Goal: Download file/media

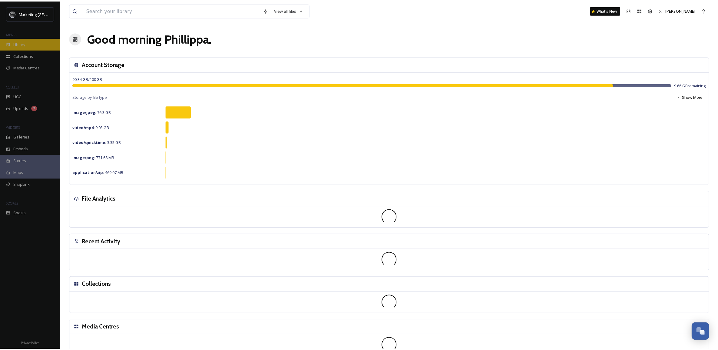
scroll to position [230, 0]
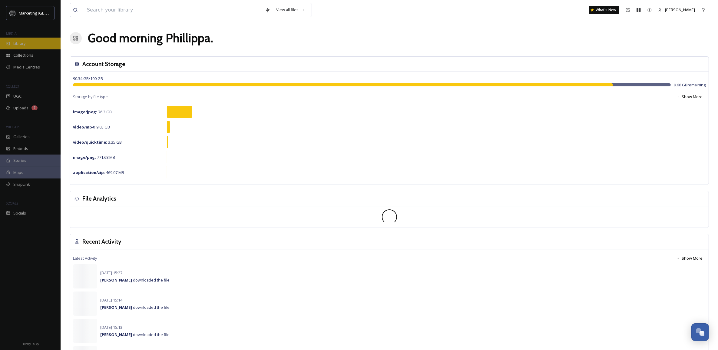
click at [14, 42] on span "Library" at bounding box center [19, 44] width 12 height 6
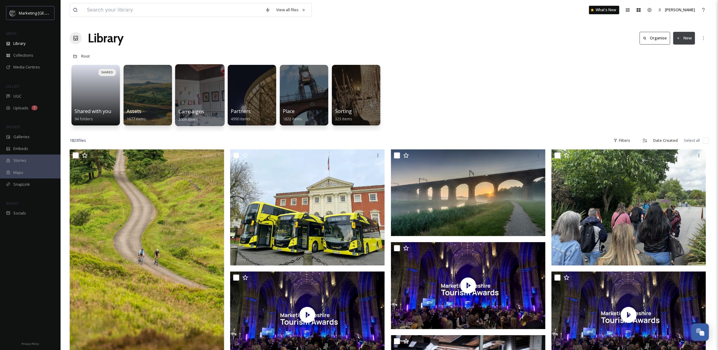
click at [189, 101] on div at bounding box center [199, 95] width 49 height 62
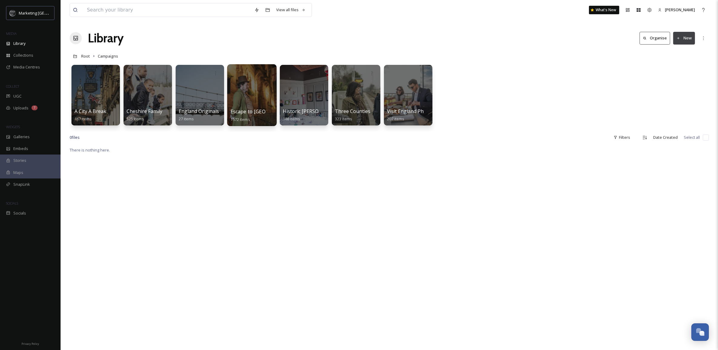
click at [250, 81] on div at bounding box center [251, 95] width 49 height 62
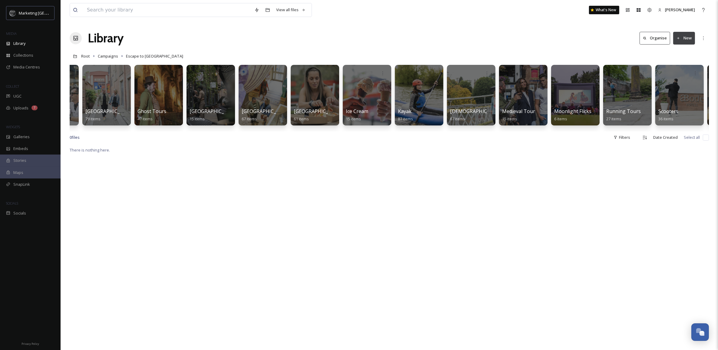
scroll to position [0, 464]
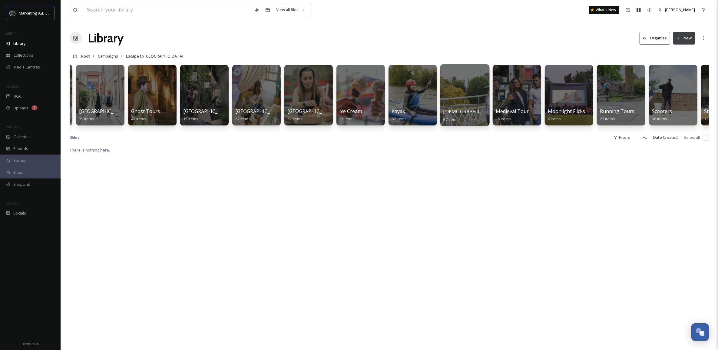
click at [458, 88] on div at bounding box center [464, 95] width 49 height 62
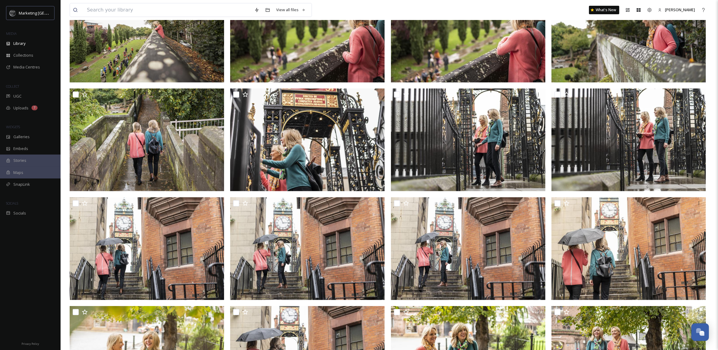
scroll to position [179, 0]
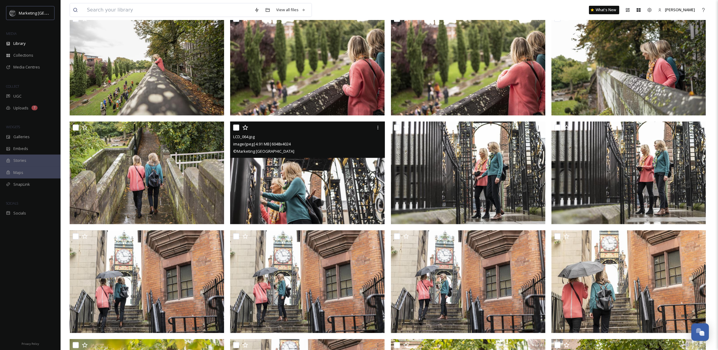
click at [294, 179] on img at bounding box center [307, 172] width 154 height 103
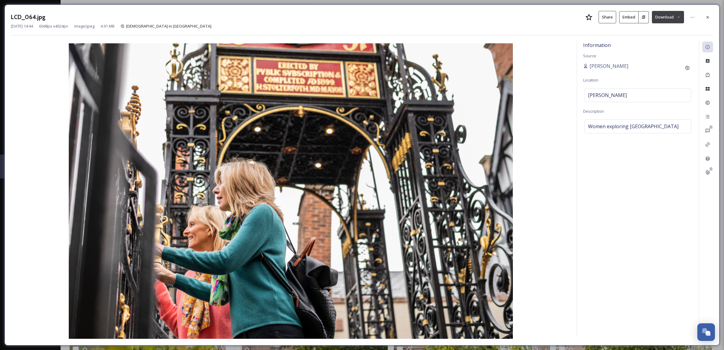
click at [675, 14] on button "Download" at bounding box center [668, 17] width 32 height 12
click at [658, 43] on span "Download Large (2000 x 1331)" at bounding box center [649, 43] width 53 height 6
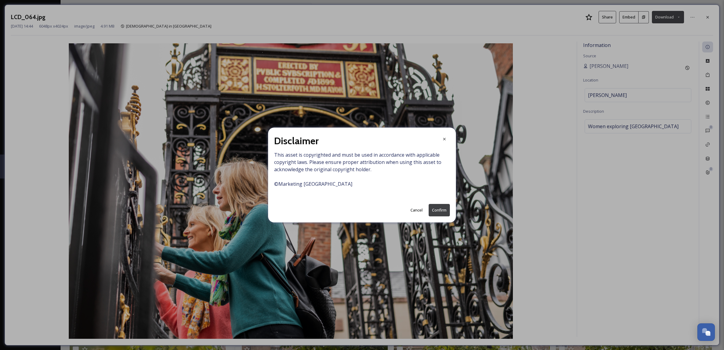
click at [438, 211] on button "Confirm" at bounding box center [438, 210] width 21 height 12
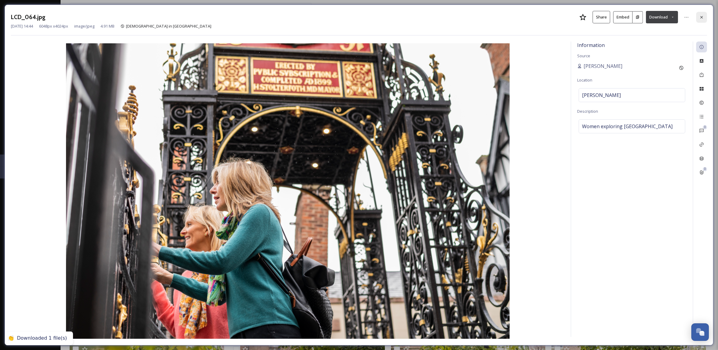
click at [703, 16] on icon at bounding box center [701, 17] width 5 height 5
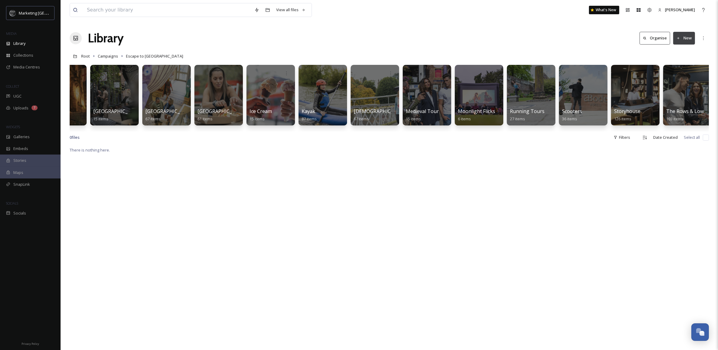
scroll to position [0, 559]
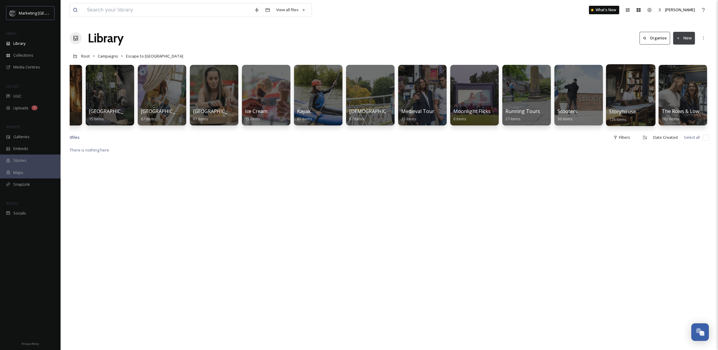
click at [635, 84] on div at bounding box center [630, 95] width 49 height 62
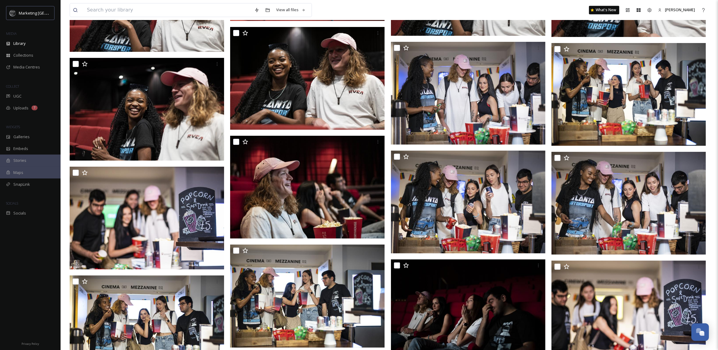
scroll to position [2011, 0]
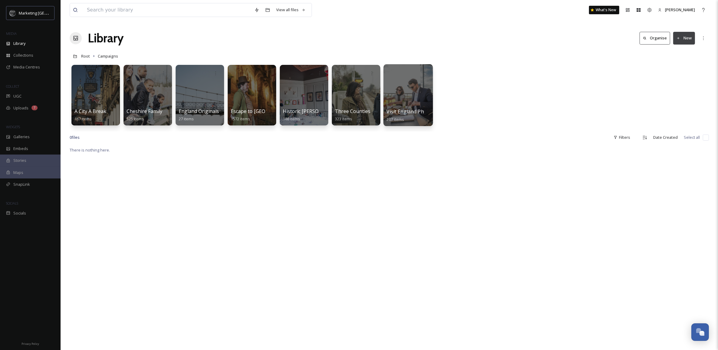
click at [395, 83] on div at bounding box center [407, 95] width 49 height 62
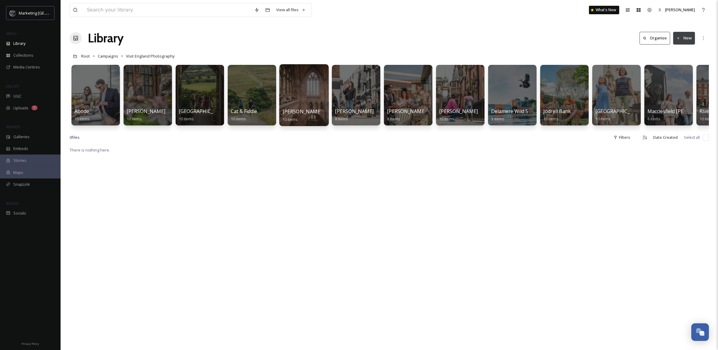
click at [307, 97] on div at bounding box center [303, 95] width 49 height 62
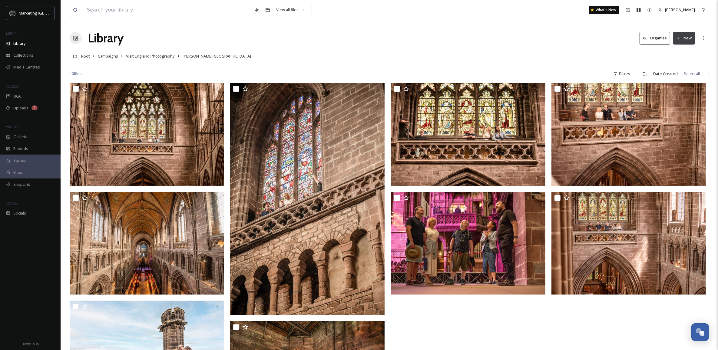
scroll to position [193, 0]
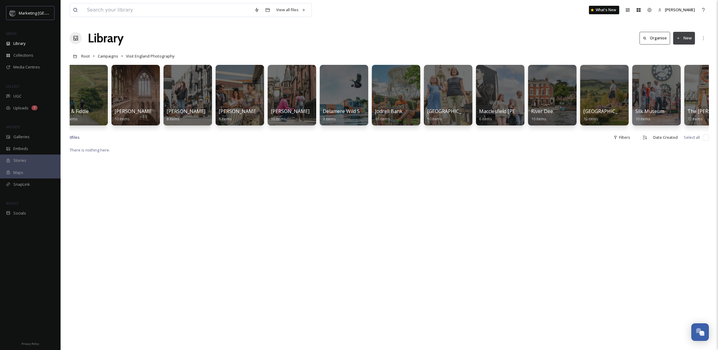
scroll to position [0, 194]
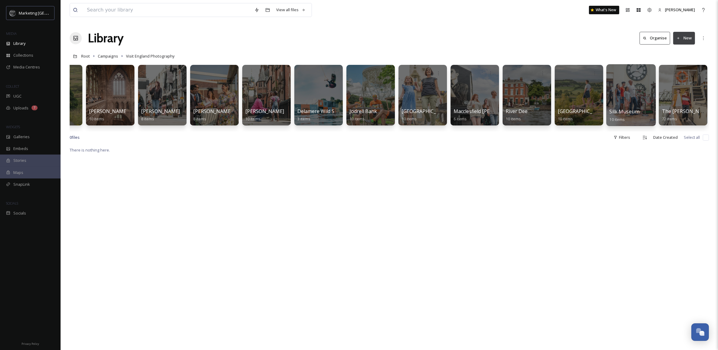
click at [626, 90] on div at bounding box center [630, 95] width 49 height 62
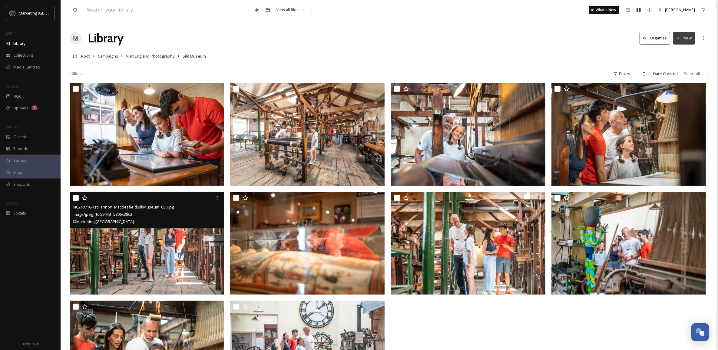
click at [144, 268] on img at bounding box center [147, 242] width 154 height 103
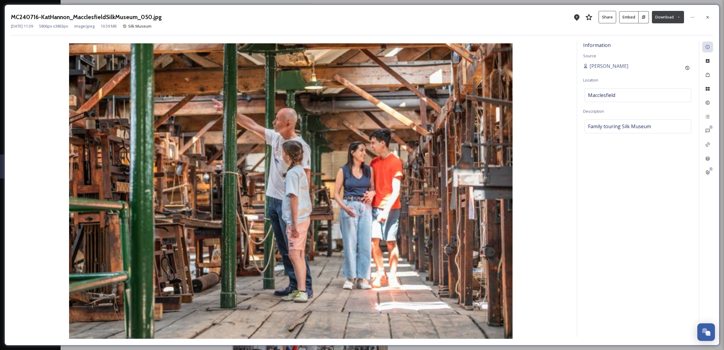
click at [678, 16] on icon at bounding box center [678, 17] width 4 height 4
click at [663, 43] on span "Download Large (2000 x 1331)" at bounding box center [649, 43] width 53 height 6
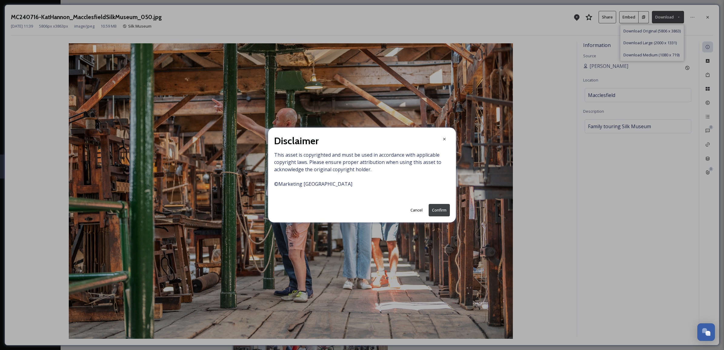
click at [445, 209] on button "Confirm" at bounding box center [438, 210] width 21 height 12
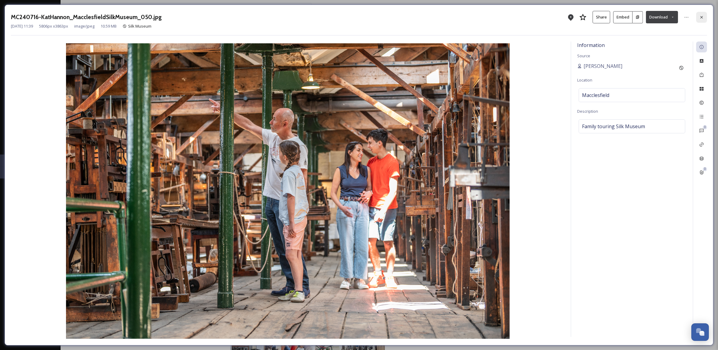
click at [706, 16] on div at bounding box center [701, 17] width 11 height 11
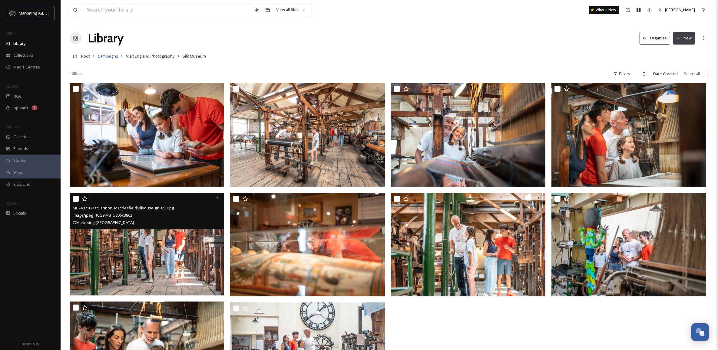
click at [111, 58] on span "Campaigns" at bounding box center [108, 55] width 20 height 5
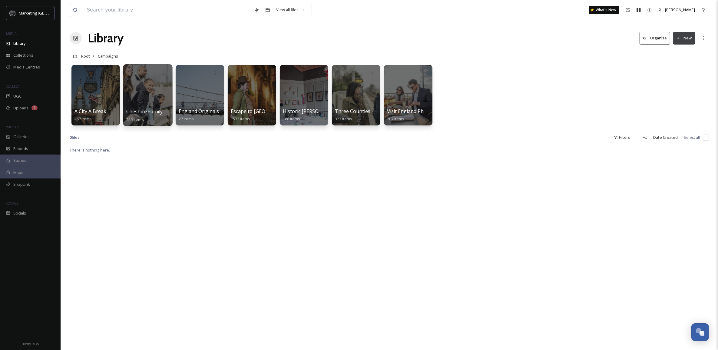
click at [150, 96] on div at bounding box center [147, 95] width 49 height 62
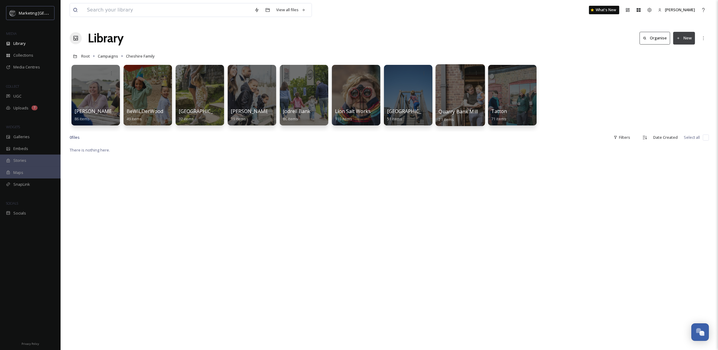
click at [464, 94] on div at bounding box center [459, 95] width 49 height 62
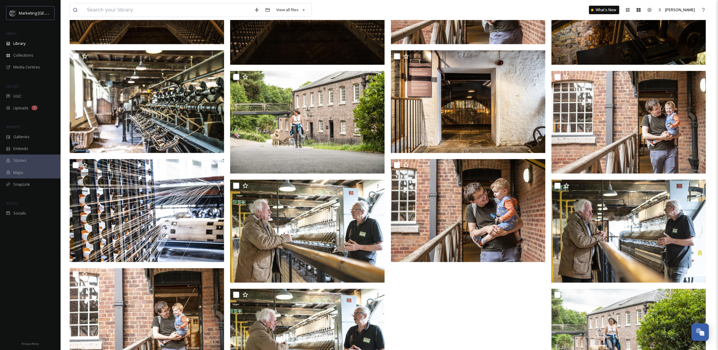
scroll to position [411, 0]
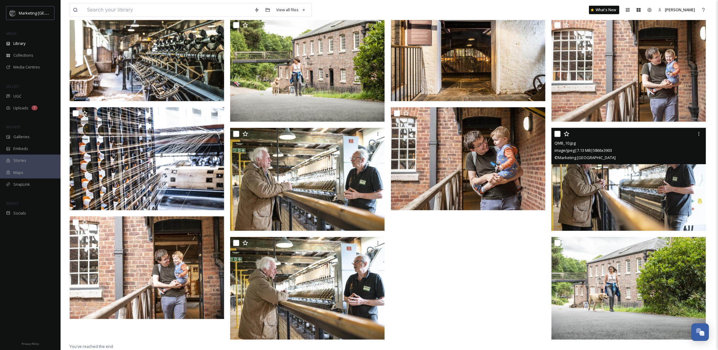
click at [647, 177] on img at bounding box center [628, 179] width 154 height 103
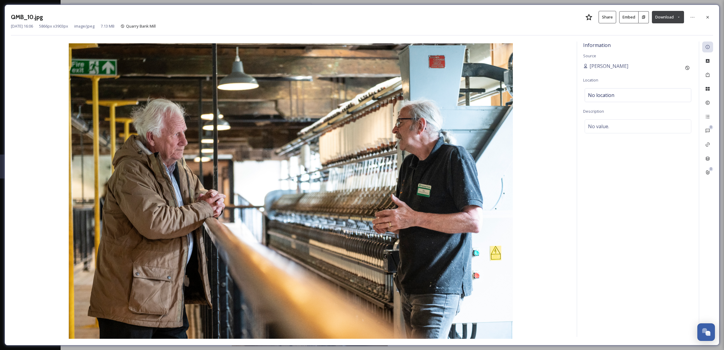
click at [678, 16] on icon at bounding box center [678, 17] width 4 height 4
click at [647, 41] on span "Download Large (2000 x 1331)" at bounding box center [649, 43] width 53 height 6
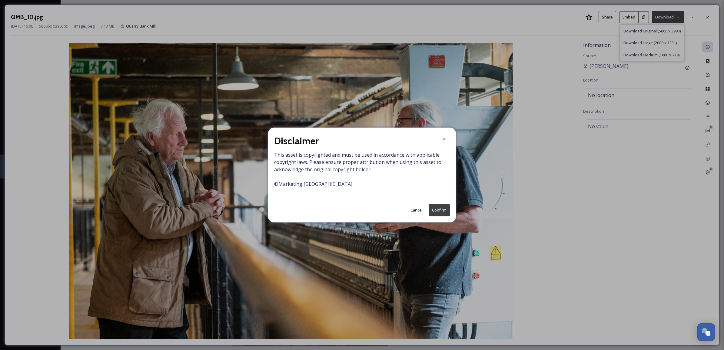
click at [432, 206] on button "Confirm" at bounding box center [438, 210] width 21 height 12
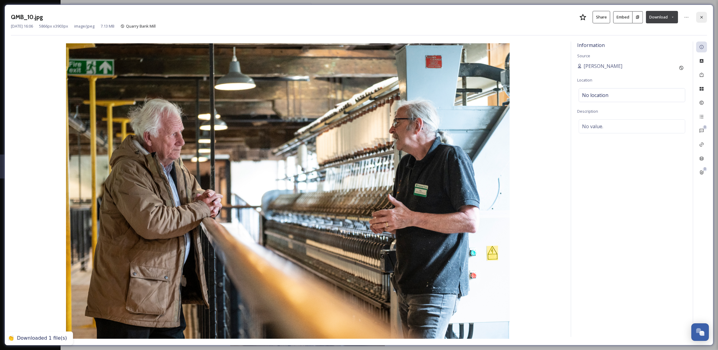
click at [703, 17] on icon at bounding box center [701, 17] width 5 height 5
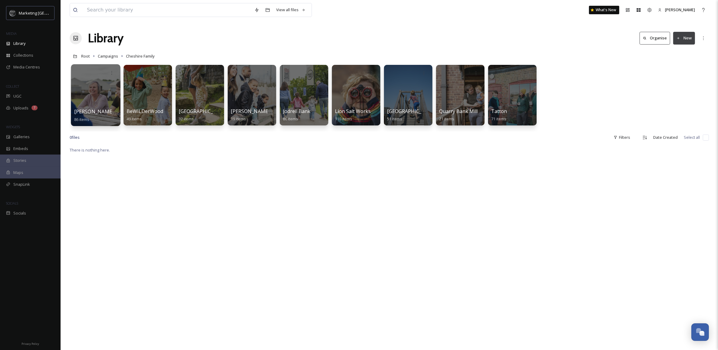
click at [103, 99] on div at bounding box center [95, 95] width 49 height 62
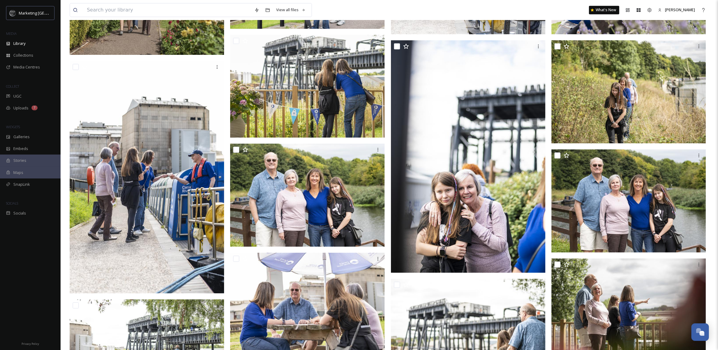
scroll to position [2270, 0]
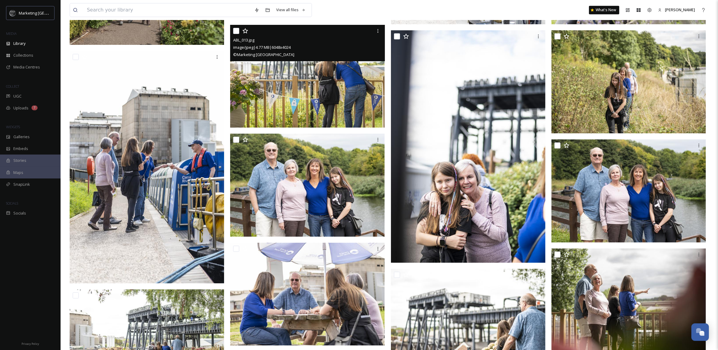
drag, startPoint x: 322, startPoint y: 99, endPoint x: 329, endPoint y: 76, distance: 24.2
click at [329, 76] on img at bounding box center [307, 76] width 154 height 103
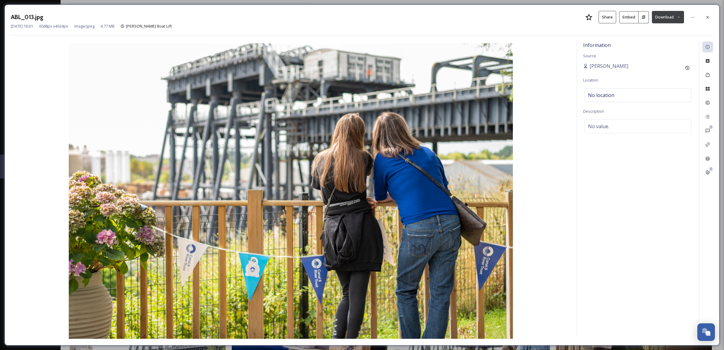
click at [677, 18] on icon at bounding box center [678, 17] width 4 height 4
click at [651, 43] on span "Download Large (2000 x 1331)" at bounding box center [649, 43] width 53 height 6
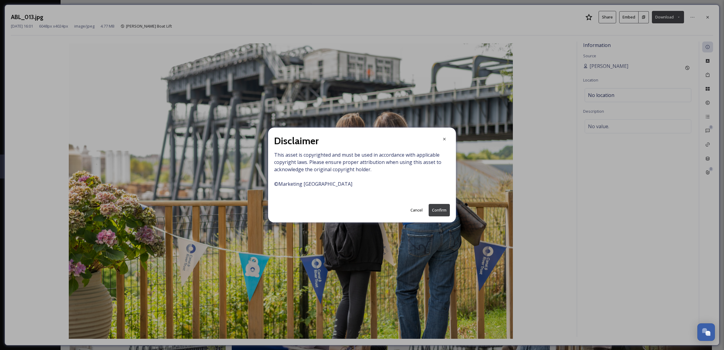
click at [448, 205] on button "Confirm" at bounding box center [438, 210] width 21 height 12
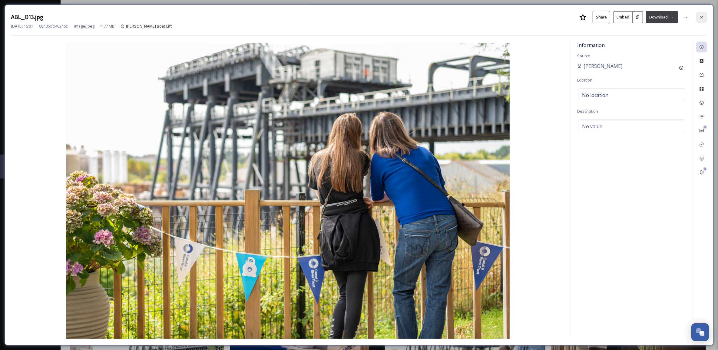
click at [703, 15] on icon at bounding box center [701, 17] width 5 height 5
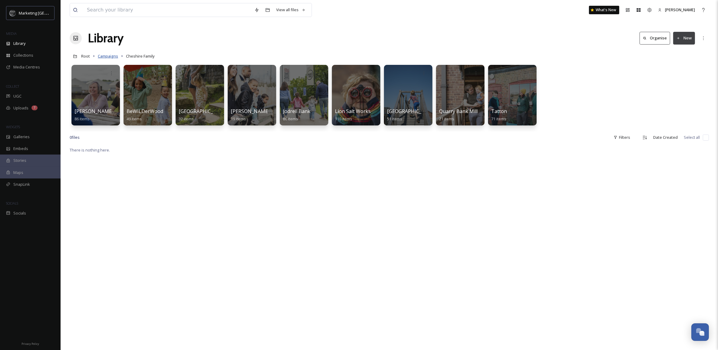
click at [113, 58] on span "Campaigns" at bounding box center [108, 55] width 20 height 5
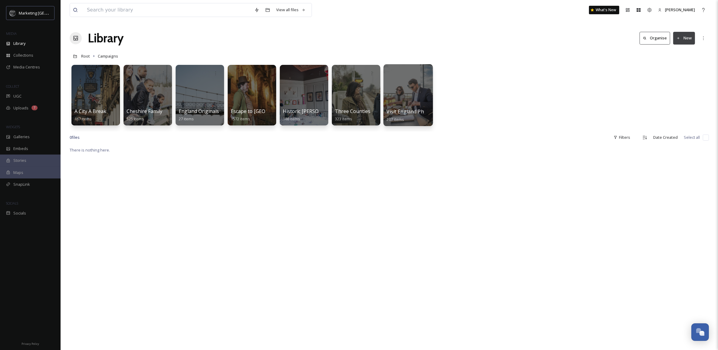
click at [408, 100] on div at bounding box center [407, 95] width 49 height 62
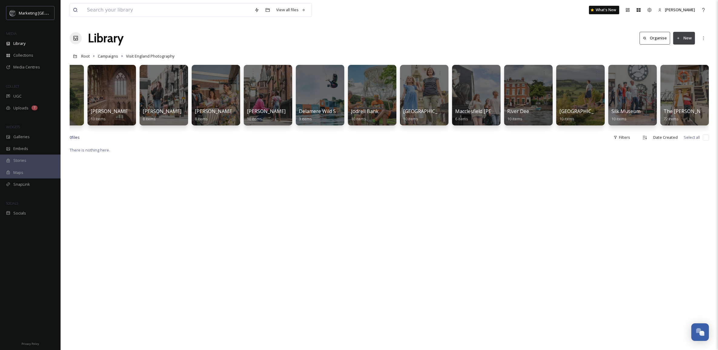
scroll to position [0, 194]
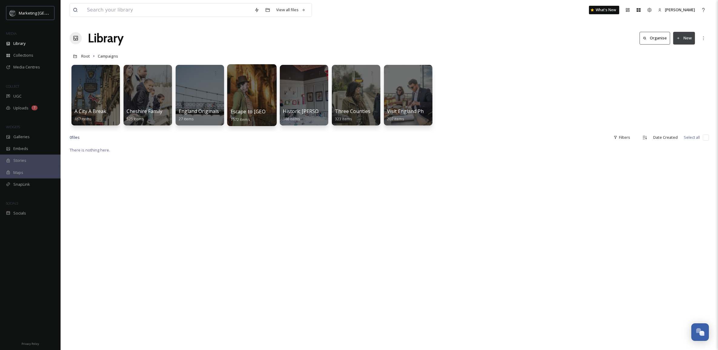
click at [253, 92] on div at bounding box center [251, 95] width 49 height 62
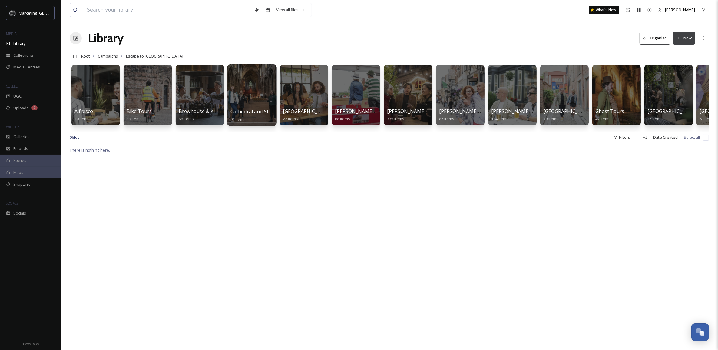
click at [245, 108] on span "Cathedral and Storyhouse" at bounding box center [260, 111] width 61 height 7
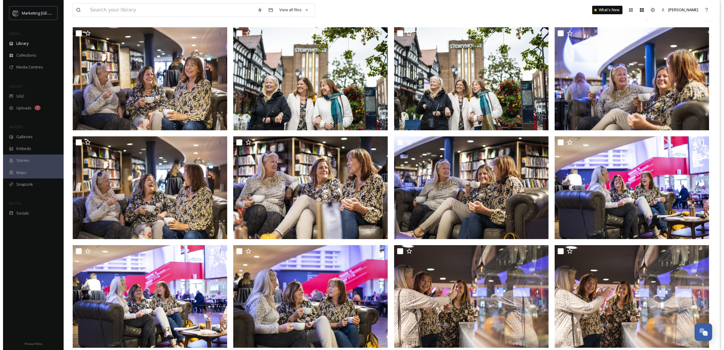
scroll to position [18, 0]
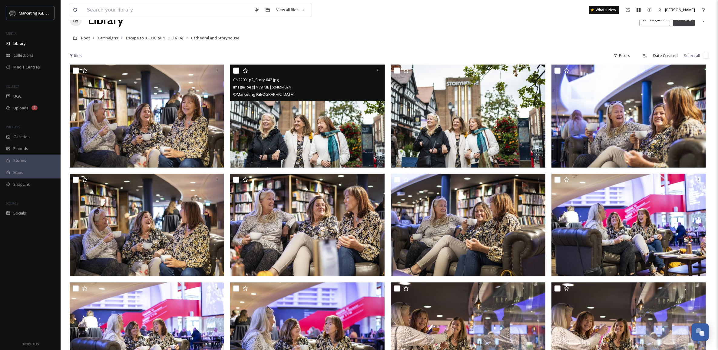
click at [317, 149] on img at bounding box center [307, 115] width 154 height 103
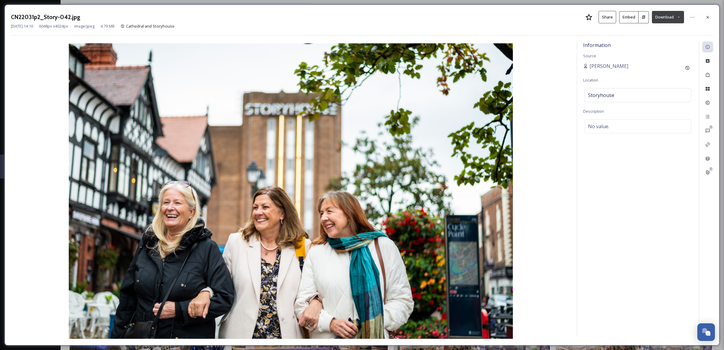
click at [677, 14] on button "Download" at bounding box center [668, 17] width 32 height 12
click at [659, 45] on span "Download Large (2000 x 1331)" at bounding box center [649, 43] width 53 height 6
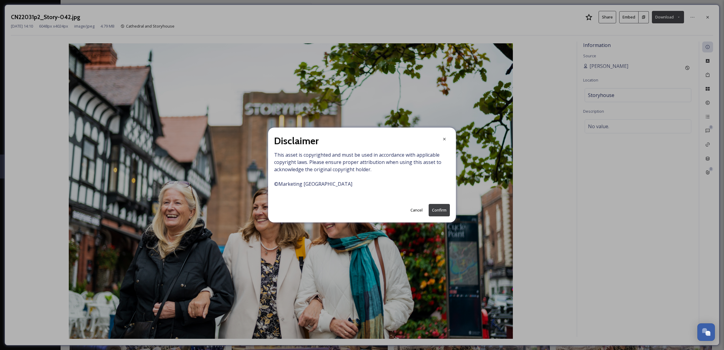
click at [435, 205] on button "Confirm" at bounding box center [438, 210] width 21 height 12
